Goal: Information Seeking & Learning: Learn about a topic

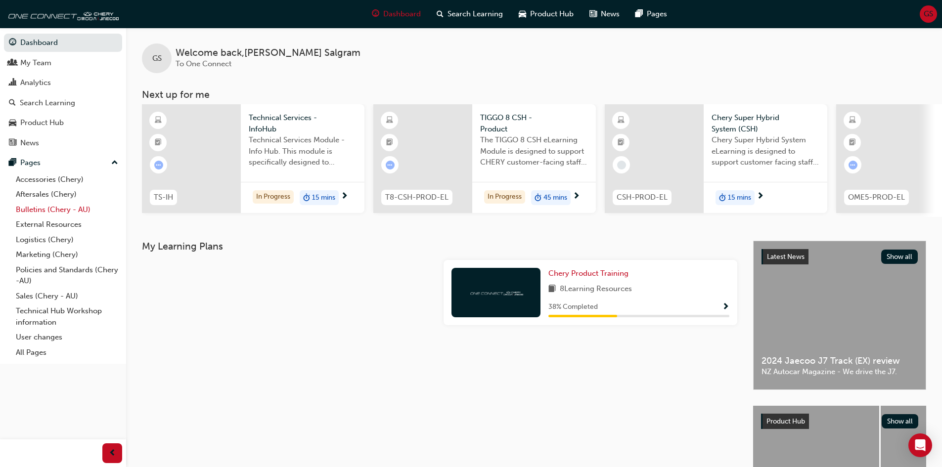
click at [54, 211] on link "Bulletins (Chery - AU)" at bounding box center [67, 209] width 110 height 15
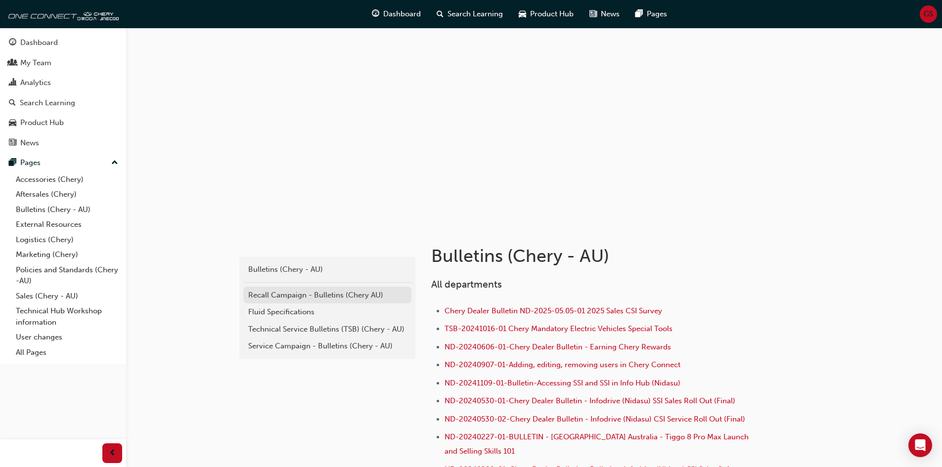
click at [274, 298] on div "Recall Campaign - Bulletins (Chery AU)" at bounding box center [327, 295] width 158 height 11
click at [305, 330] on div "Technical Service Bulletins (TSB) (Chery - AU)" at bounding box center [327, 329] width 158 height 11
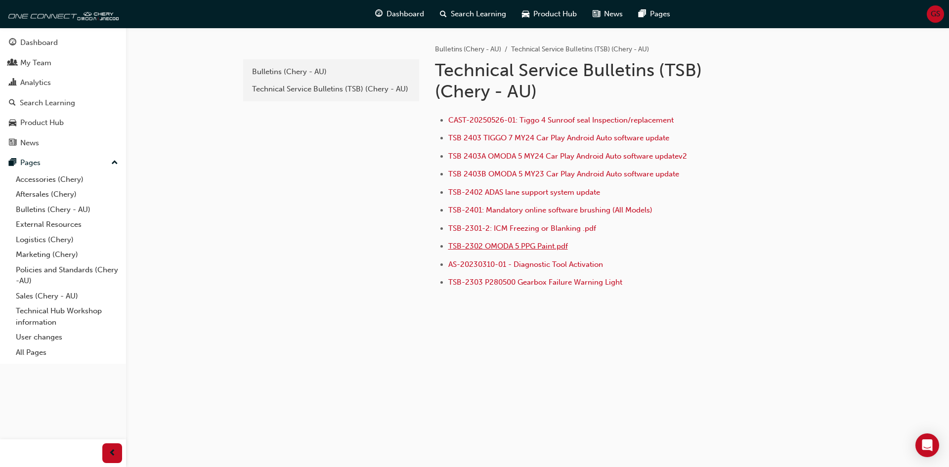
click at [544, 244] on span "TSB-2302 OMODA 5 PPG Paint.pdf" at bounding box center [508, 246] width 120 height 9
click at [561, 119] on span "CAST-20250526-01: Tiggo 4 Sunroof seal Inspection/replacement" at bounding box center [560, 120] width 225 height 9
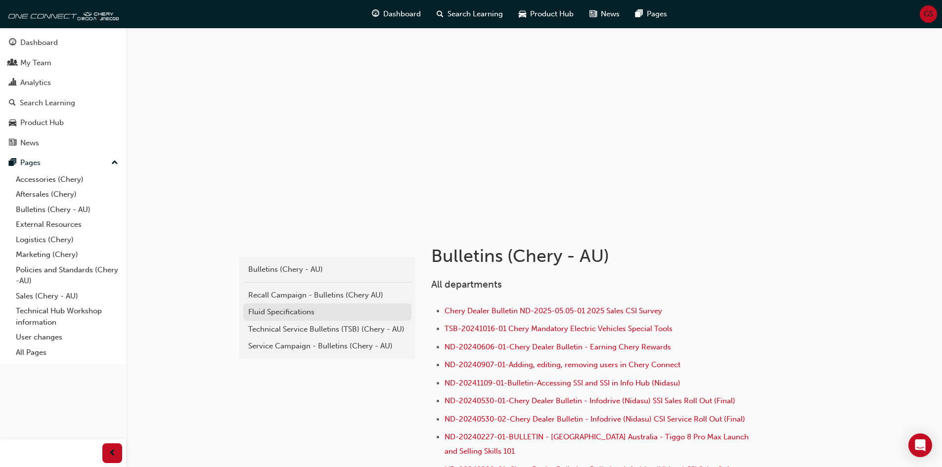
click at [294, 310] on div "Fluid Specifications" at bounding box center [327, 312] width 158 height 11
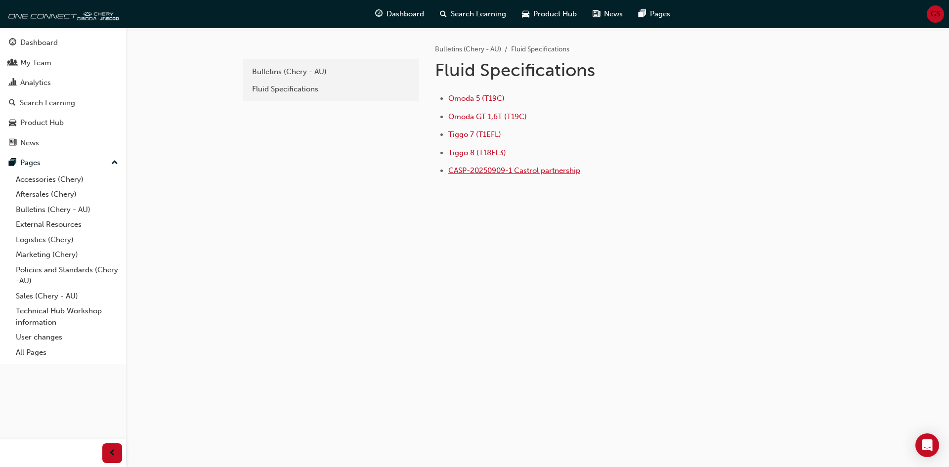
click at [480, 169] on span "CASP-20250909-1 Castrol partnership" at bounding box center [514, 170] width 132 height 9
click at [473, 94] on span "Omoda 5 (T19C)" at bounding box center [476, 98] width 56 height 9
click at [464, 133] on span "Tiggo 7 (T1EFL)" at bounding box center [474, 134] width 53 height 9
click at [496, 153] on span "Tiggo 8 (T18FL3)" at bounding box center [477, 152] width 58 height 9
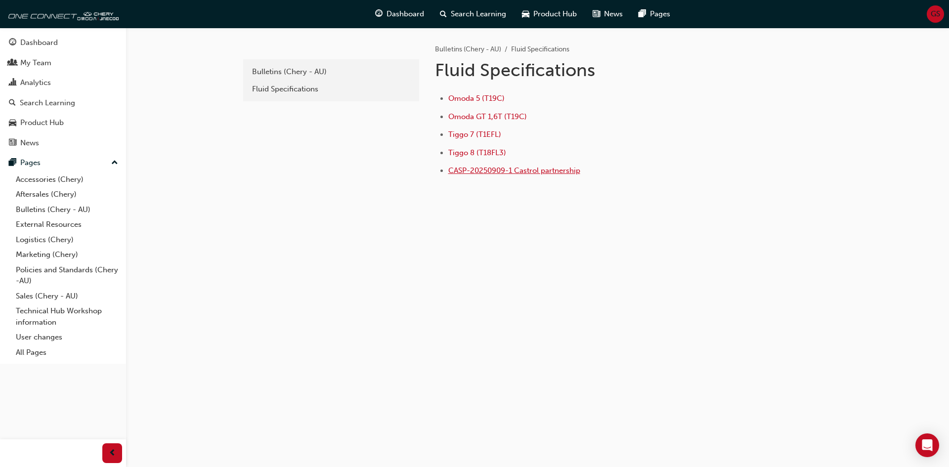
click at [493, 170] on span "CASP-20250909-1 Castrol partnership" at bounding box center [514, 170] width 132 height 9
